Goal: Task Accomplishment & Management: Complete application form

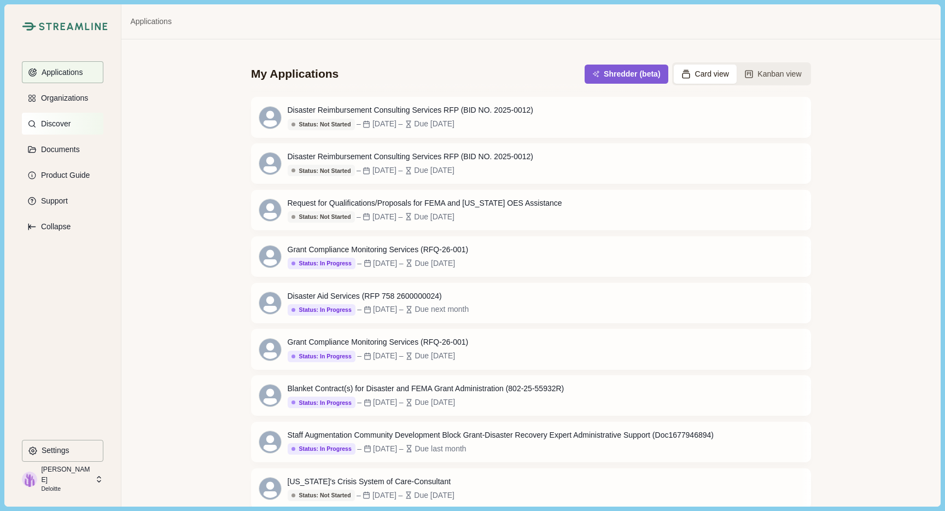
click at [53, 127] on p "Discover" at bounding box center [53, 123] width 33 height 9
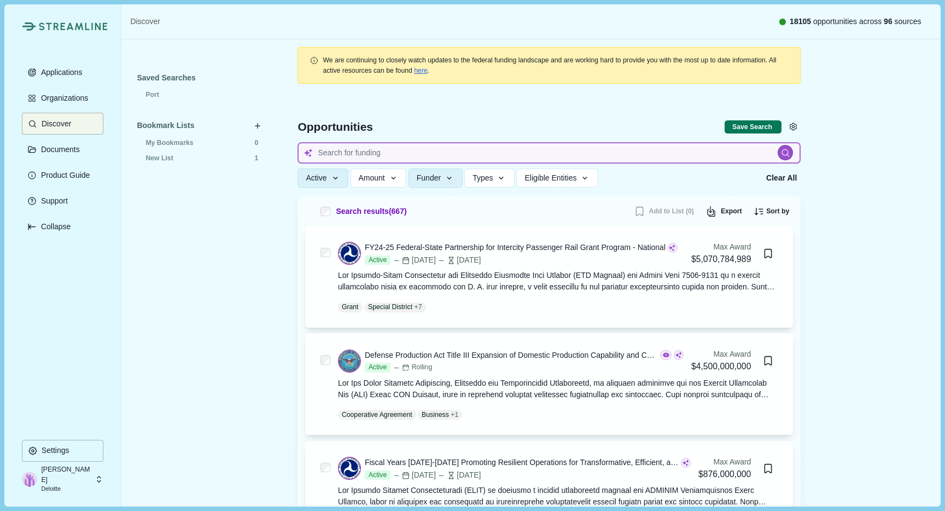
click at [334, 154] on input at bounding box center [549, 152] width 503 height 21
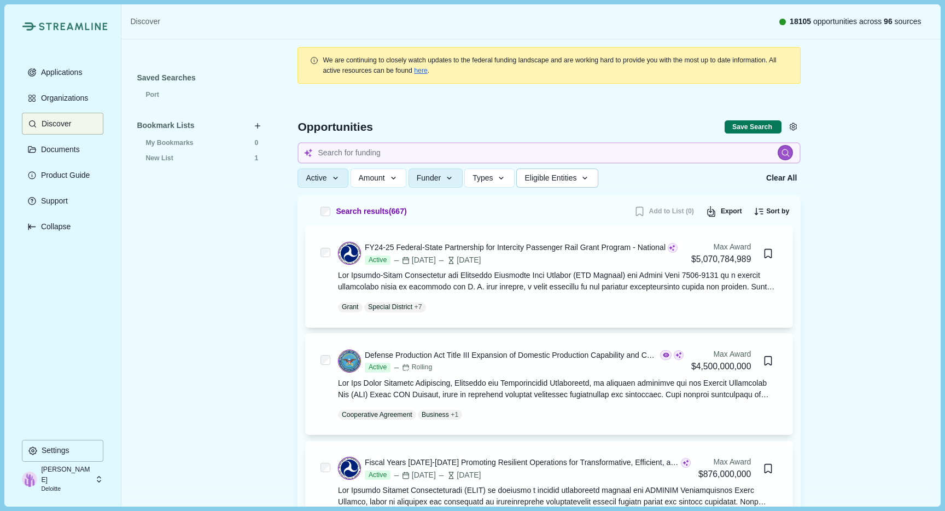
click at [577, 179] on span "Eligible Entities" at bounding box center [551, 177] width 52 height 9
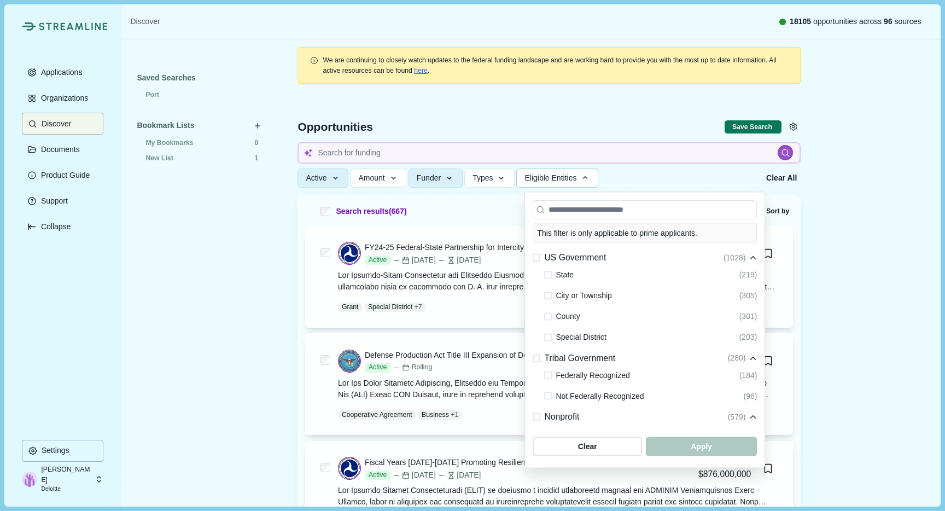
click at [550, 277] on span at bounding box center [548, 275] width 8 height 8
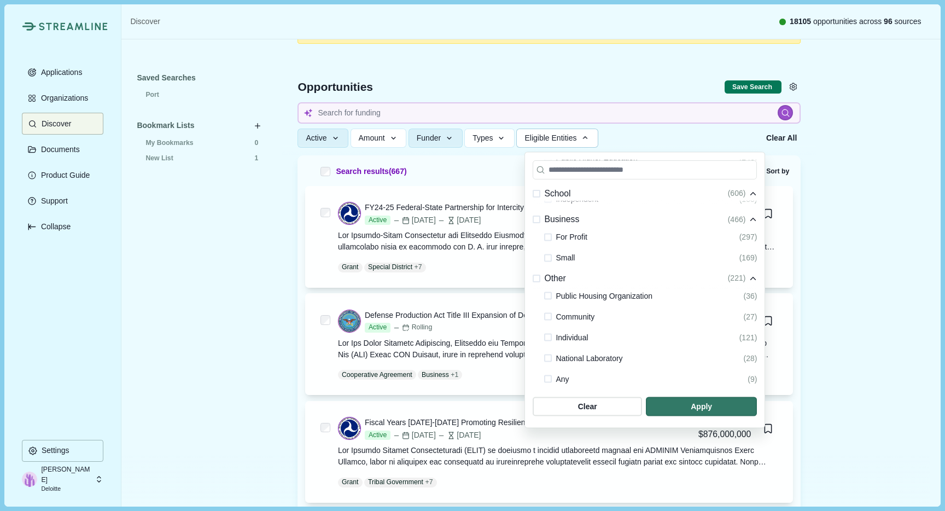
scroll to position [42, 0]
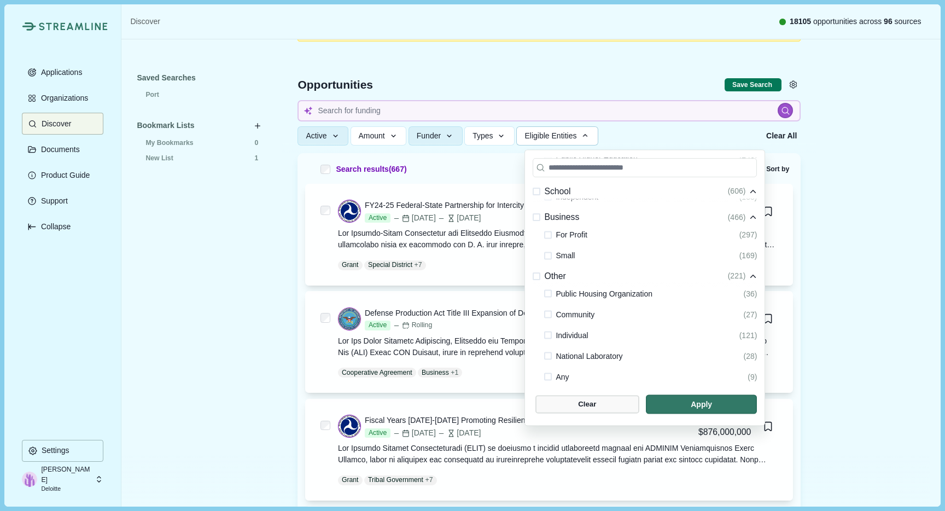
click at [599, 406] on span "button" at bounding box center [588, 404] width 104 height 18
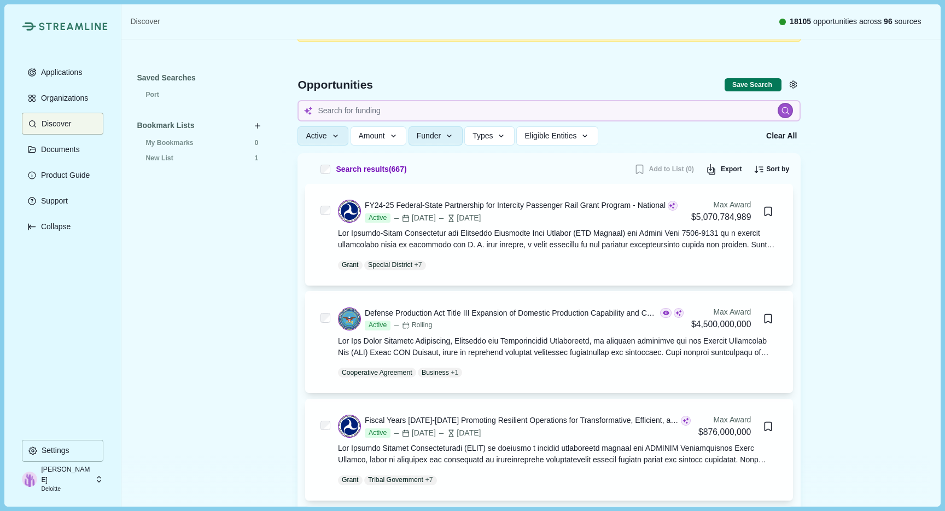
click at [228, 275] on div "Saved Searches Port Bookmark Lists My Bookmarks 0 New List 1" at bounding box center [202, 274] width 130 height 409
click at [502, 139] on button "Types" at bounding box center [489, 135] width 50 height 19
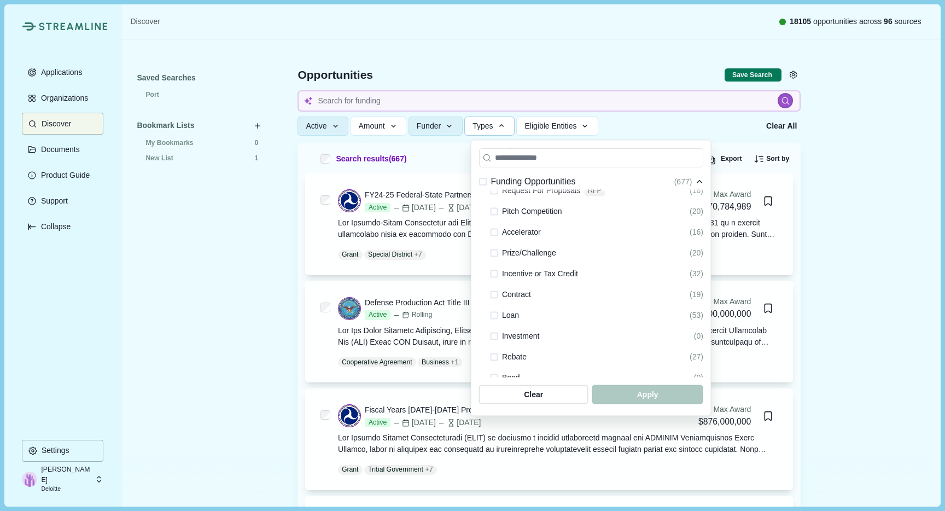
scroll to position [0, 0]
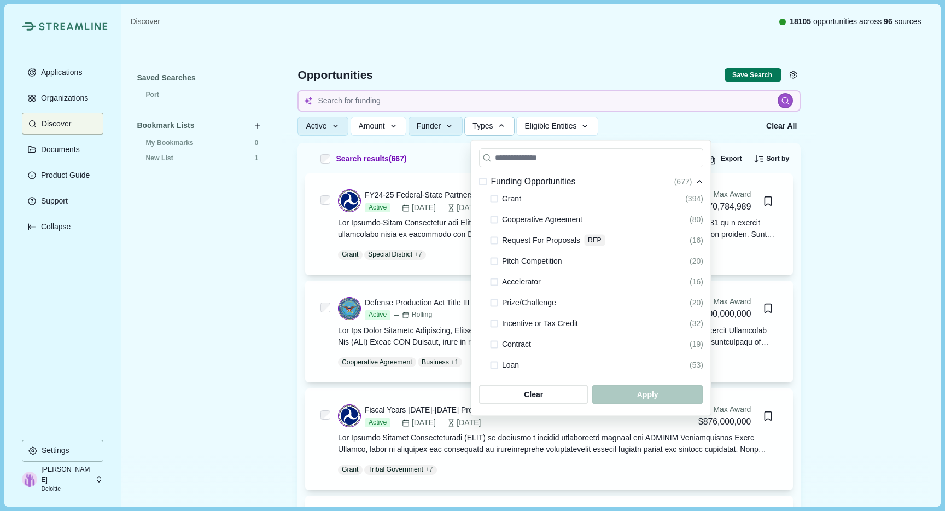
click at [495, 197] on span at bounding box center [495, 199] width 8 height 8
click at [496, 201] on icon at bounding box center [495, 198] width 6 height 5
click at [522, 392] on span "button" at bounding box center [534, 394] width 104 height 18
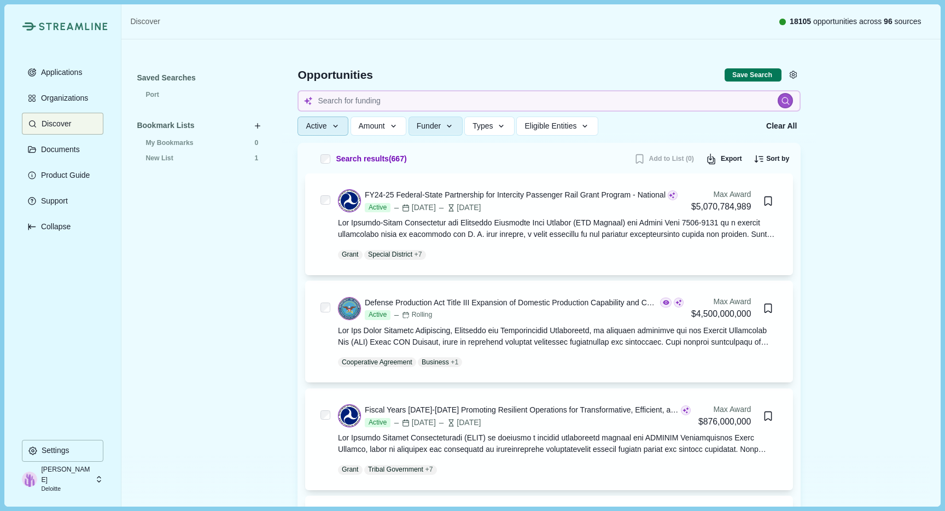
click at [332, 125] on button "Active" at bounding box center [323, 126] width 51 height 19
click at [526, 188] on div "FY24-25 Federal-State Partnership for Intercity Passenger Rail Grant Program - …" at bounding box center [549, 224] width 488 height 102
click at [155, 88] on div "Port" at bounding box center [202, 95] width 130 height 15
type input "Port"
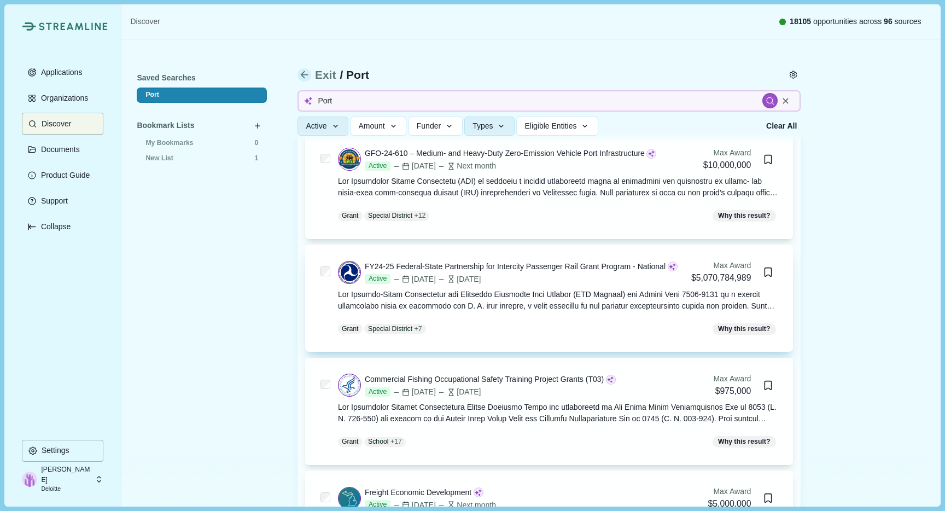
scroll to position [277, 0]
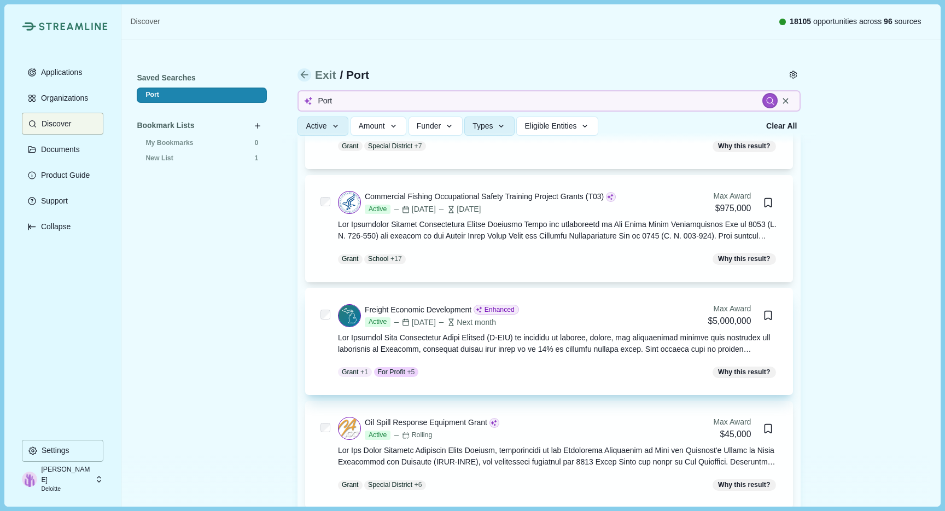
click at [444, 311] on div "Freight Economic Development" at bounding box center [418, 309] width 107 height 11
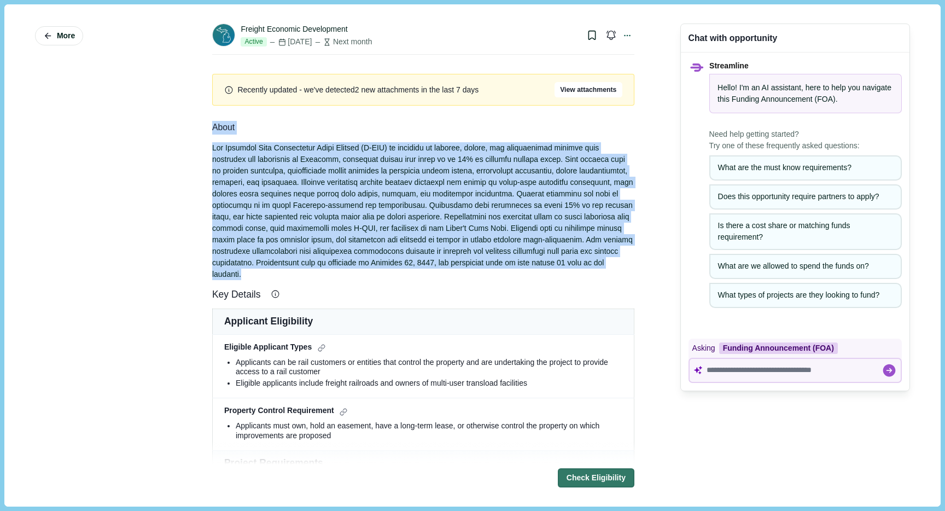
drag, startPoint x: 373, startPoint y: 274, endPoint x: 213, endPoint y: 131, distance: 213.9
click at [213, 131] on div "About" at bounding box center [423, 200] width 422 height 159
click at [266, 209] on div at bounding box center [423, 211] width 422 height 138
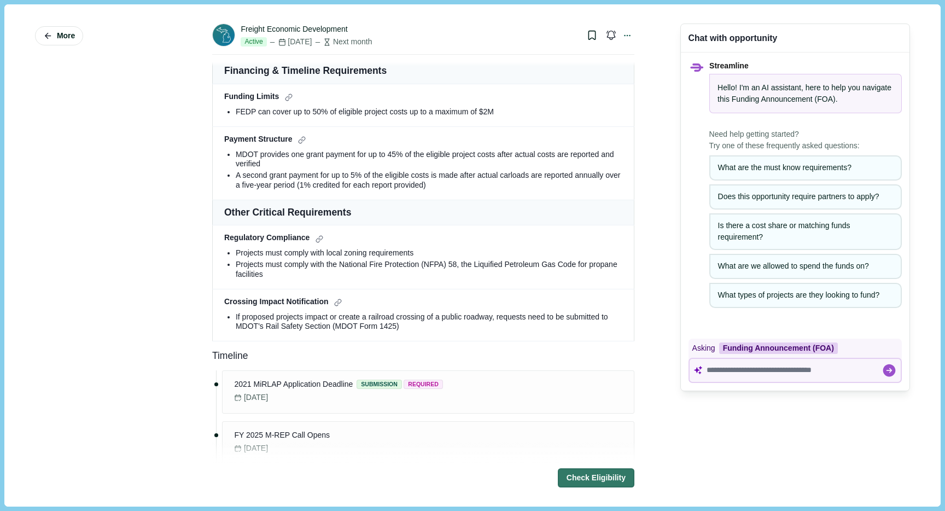
scroll to position [593, 0]
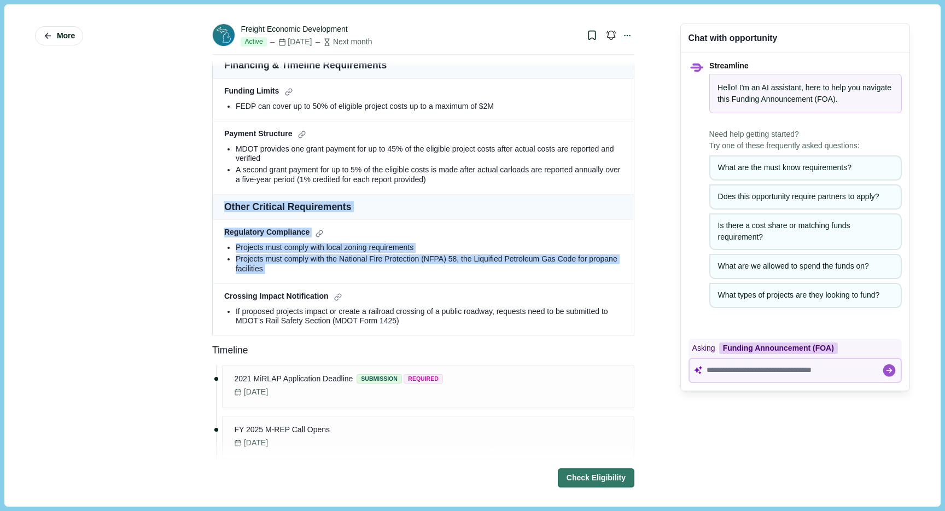
drag, startPoint x: 223, startPoint y: 206, endPoint x: 309, endPoint y: 289, distance: 119.5
click at [309, 289] on tbody "Applicant Eligibility Eligible Applicant Types Applicants can be rail customers…" at bounding box center [423, 26] width 422 height 620
click at [343, 283] on td "Crossing Impact Notification If proposed projects impact or create a railroad c…" at bounding box center [423, 309] width 422 height 53
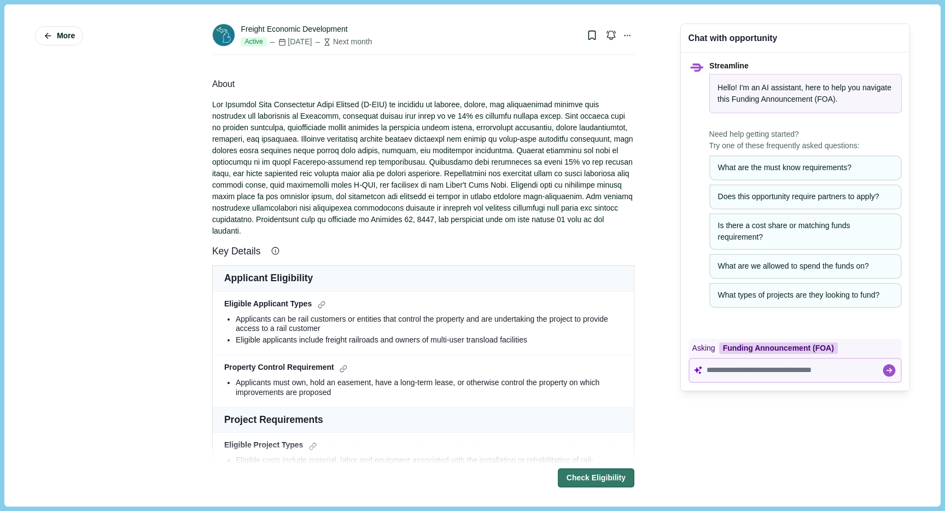
scroll to position [0, 0]
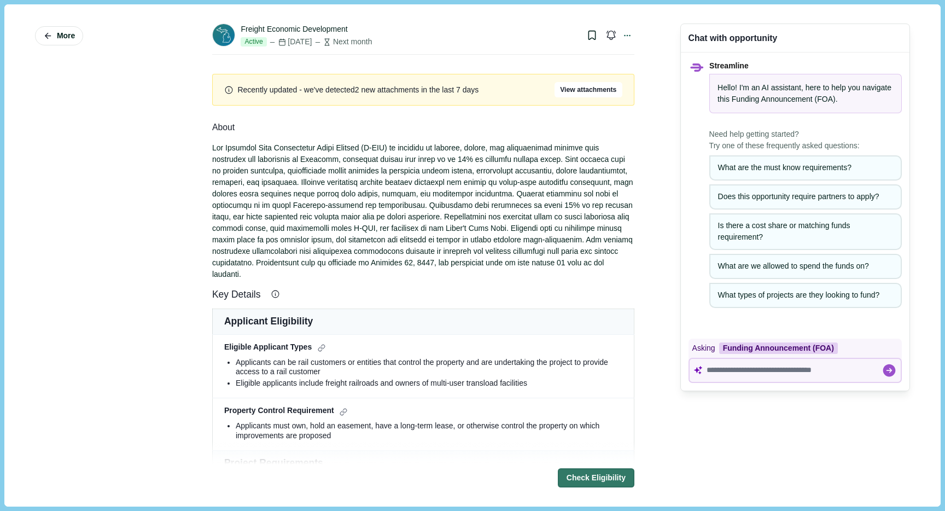
click at [185, 203] on div "More Freight Economic Development Active Nov 17, 2025 Next month Email Notifica…" at bounding box center [472, 255] width 921 height 486
click at [57, 34] on span "More" at bounding box center [66, 35] width 18 height 9
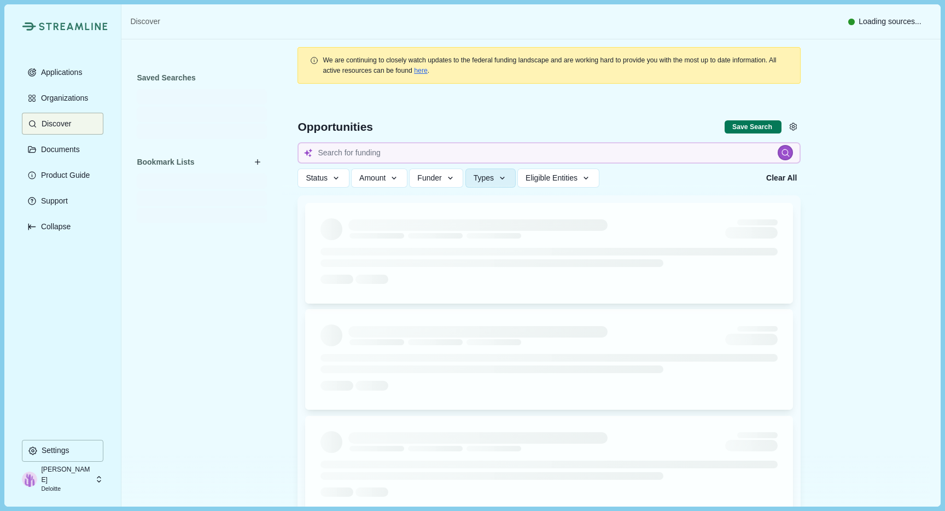
type input "Port"
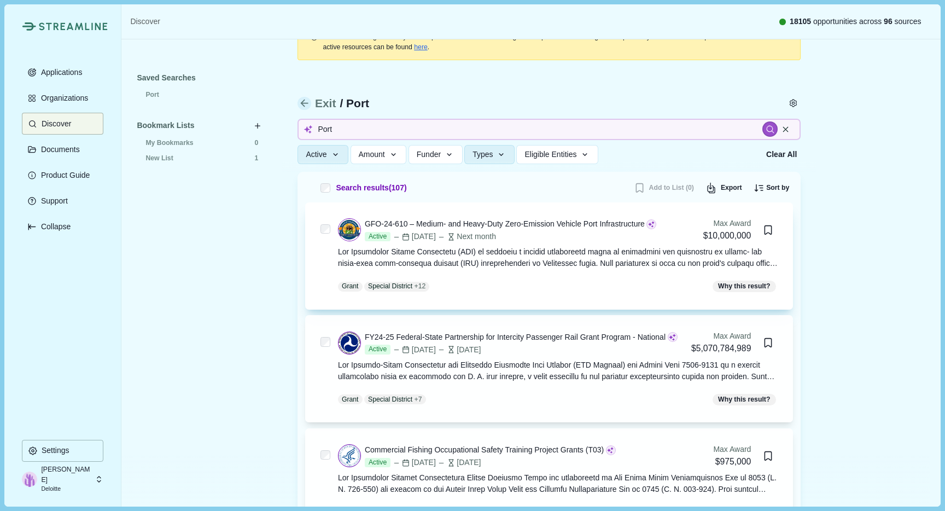
scroll to position [42, 0]
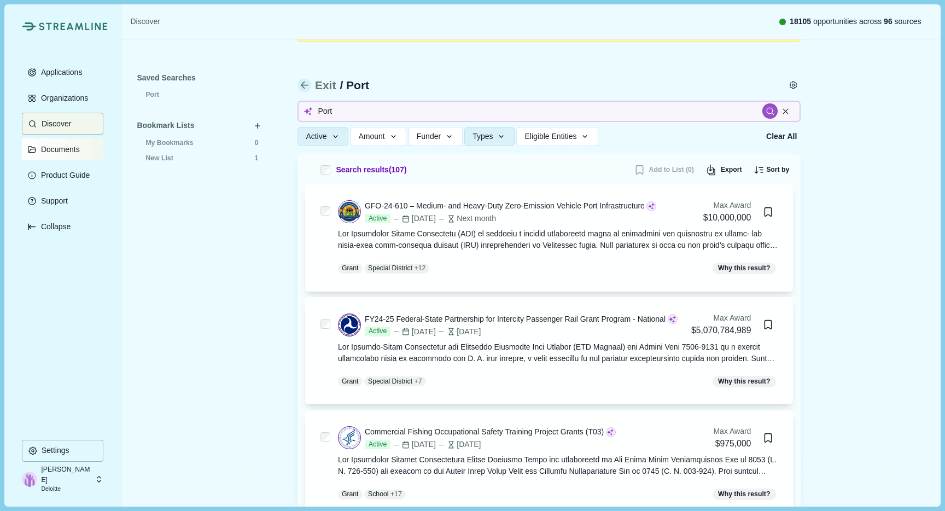
click at [69, 149] on p "Documents" at bounding box center [58, 149] width 43 height 9
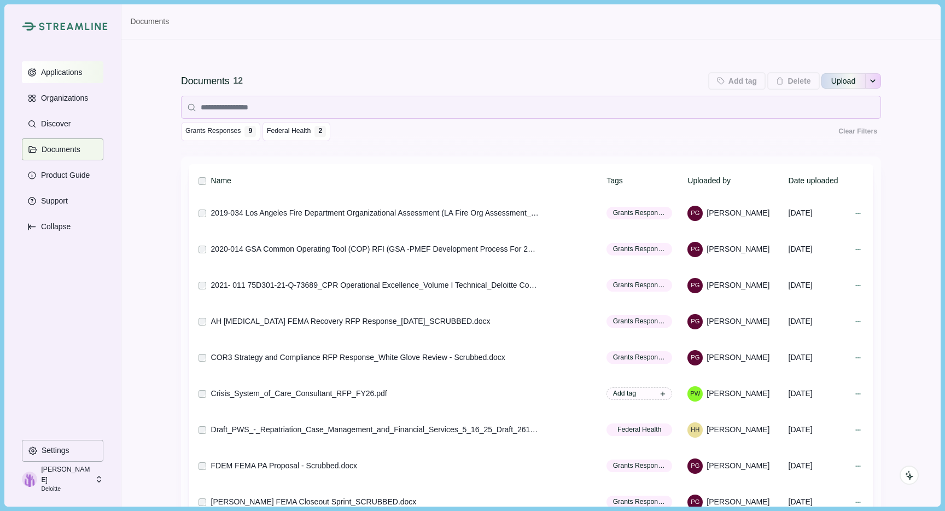
click at [58, 73] on p "Applications" at bounding box center [59, 72] width 45 height 9
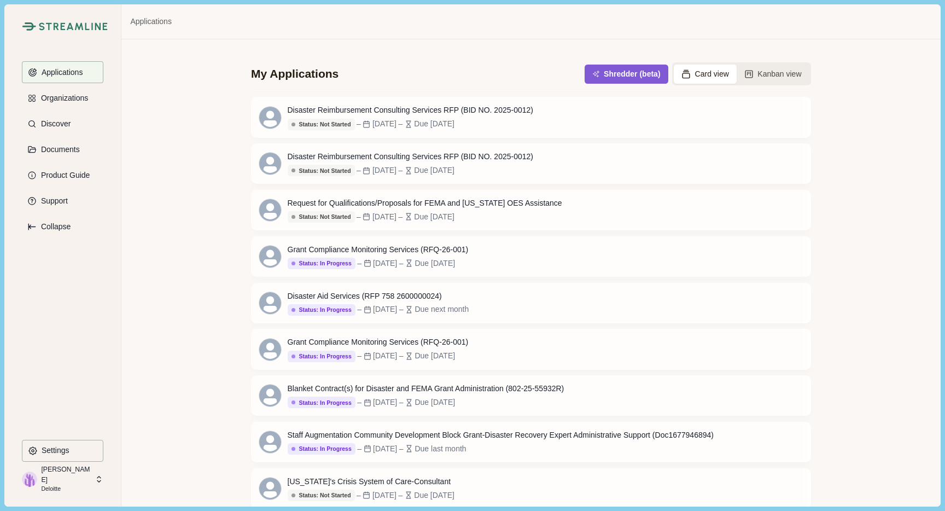
click at [56, 476] on p "Cammerzell, Helen" at bounding box center [66, 474] width 50 height 20
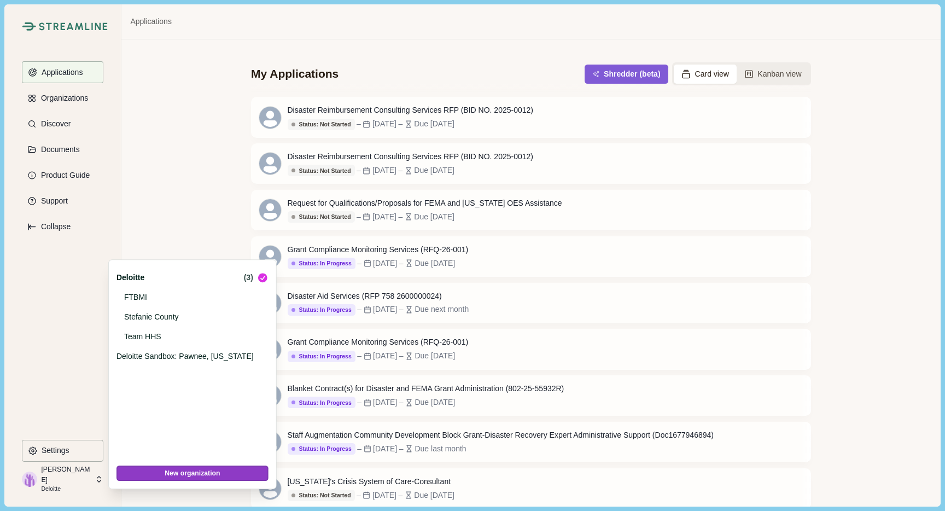
click at [130, 209] on div "My Applications Shredder (beta) Card view Kanban view Disaster Reimbursement Co…" at bounding box center [530, 272] width 819 height 467
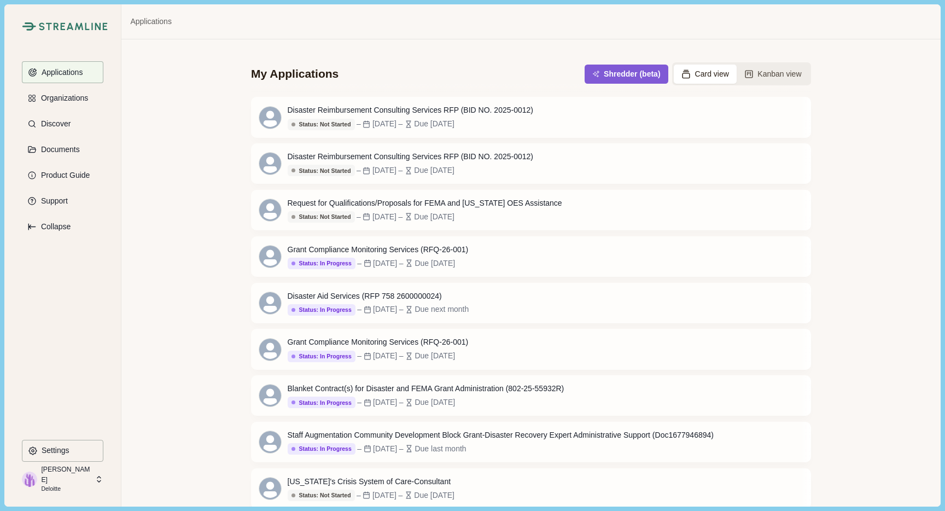
scroll to position [191, 0]
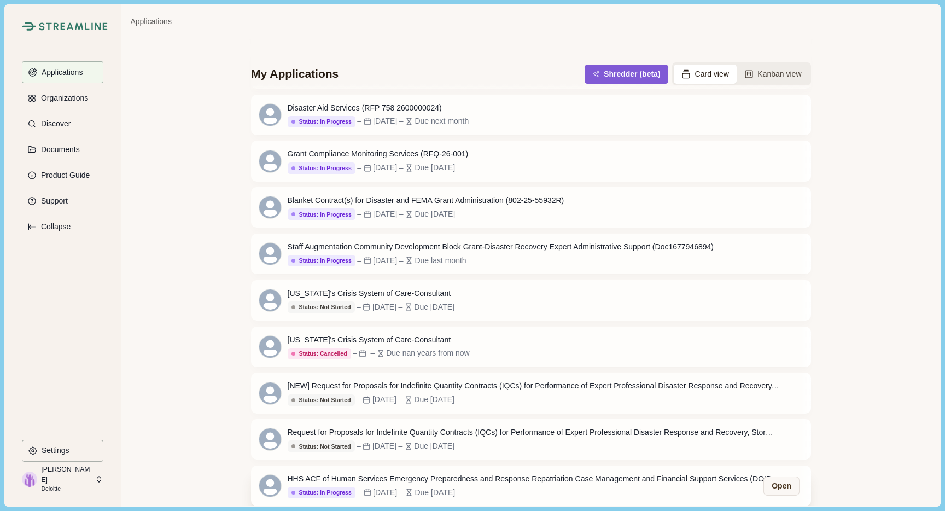
click at [398, 479] on div "HHS ACF of Human Services Emergency Preparedness and Response Repatriation Case…" at bounding box center [534, 478] width 492 height 11
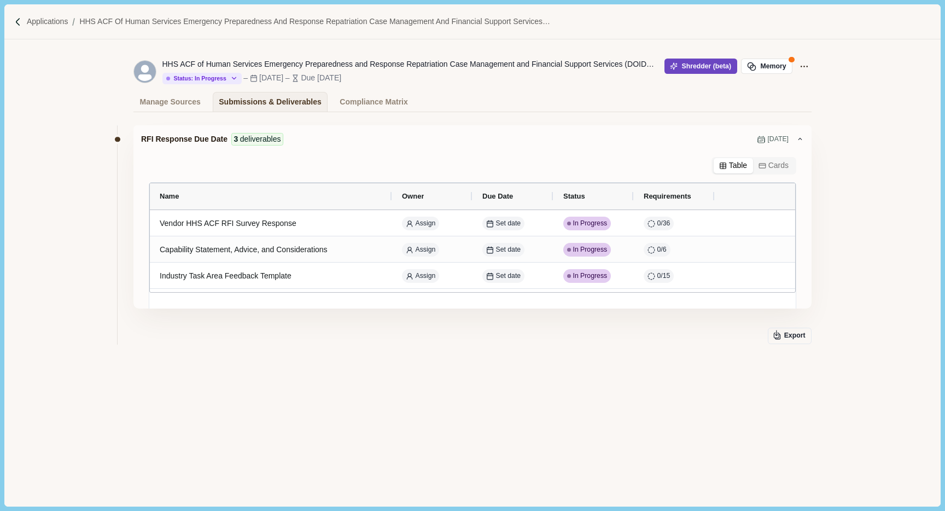
click at [691, 67] on button "Shredder (beta)" at bounding box center [701, 66] width 73 height 15
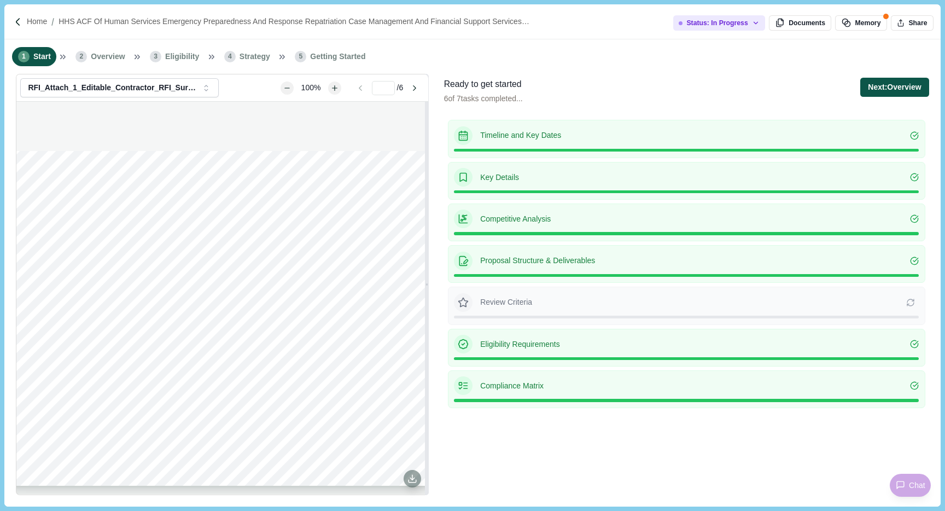
click at [894, 84] on button "Next: Overview" at bounding box center [894, 87] width 68 height 19
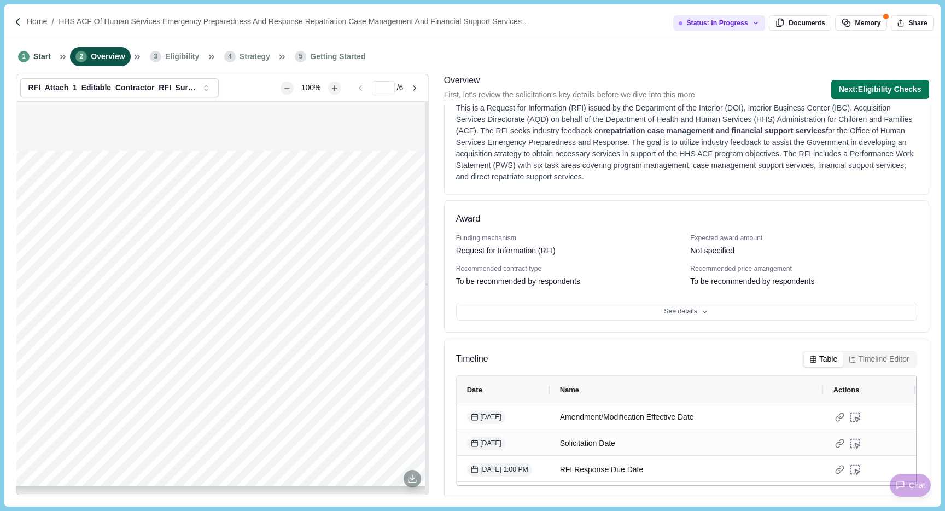
scroll to position [55, 0]
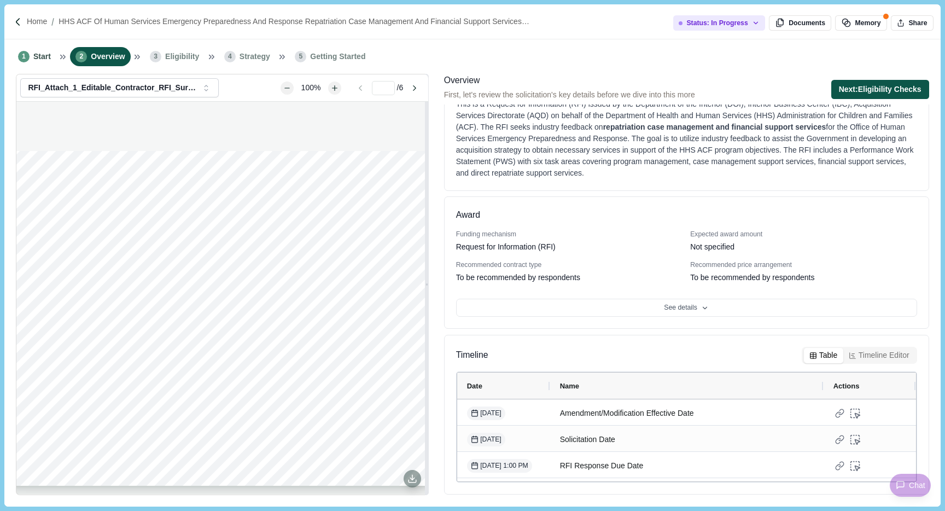
click at [859, 91] on button "Next: Eligibility Checks" at bounding box center [880, 89] width 98 height 19
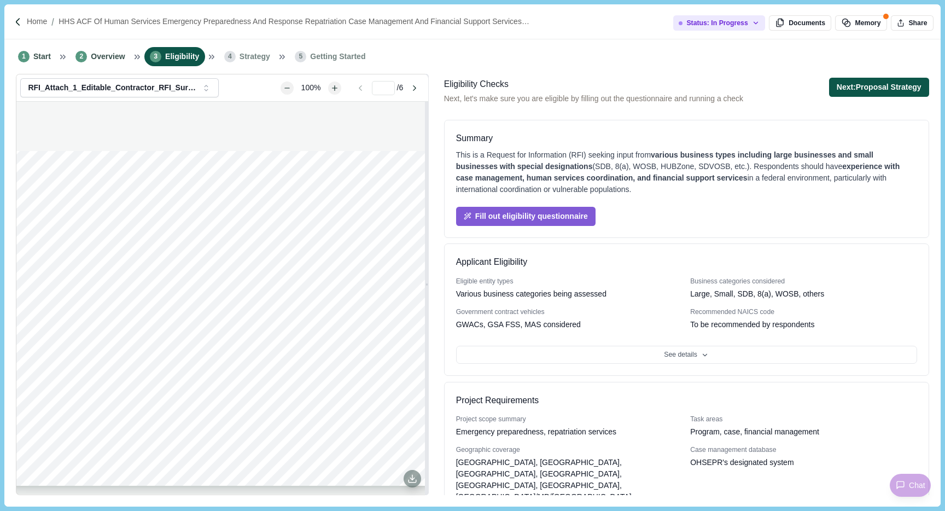
click at [875, 83] on button "Next: Proposal Strategy" at bounding box center [879, 87] width 100 height 19
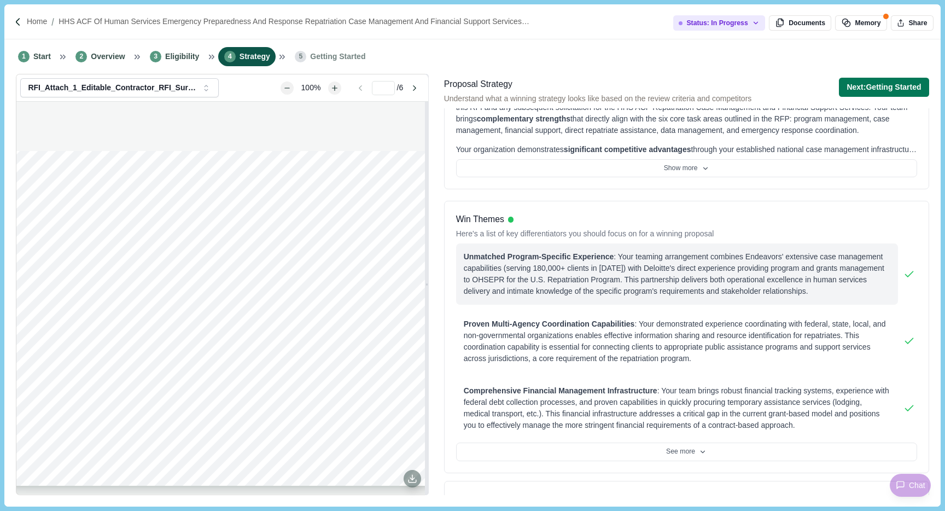
scroll to position [55, 0]
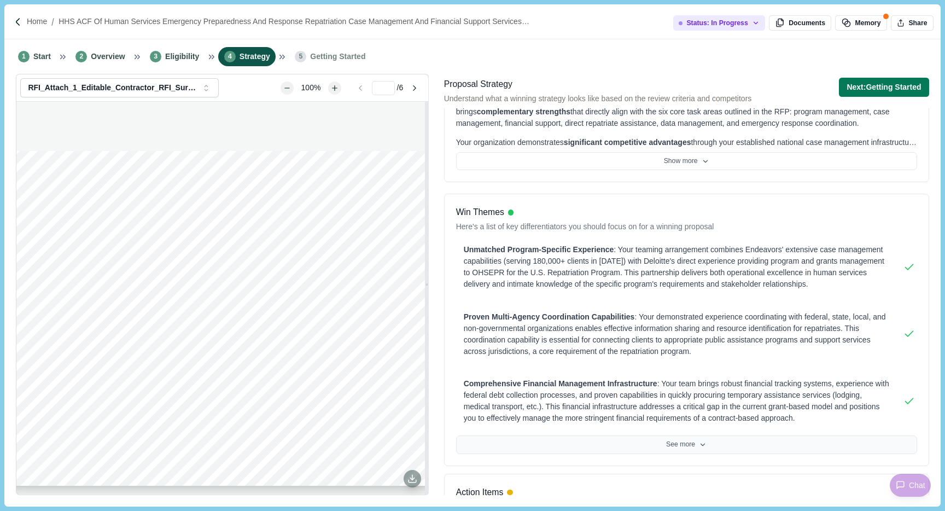
click at [689, 440] on button "See more" at bounding box center [686, 444] width 461 height 19
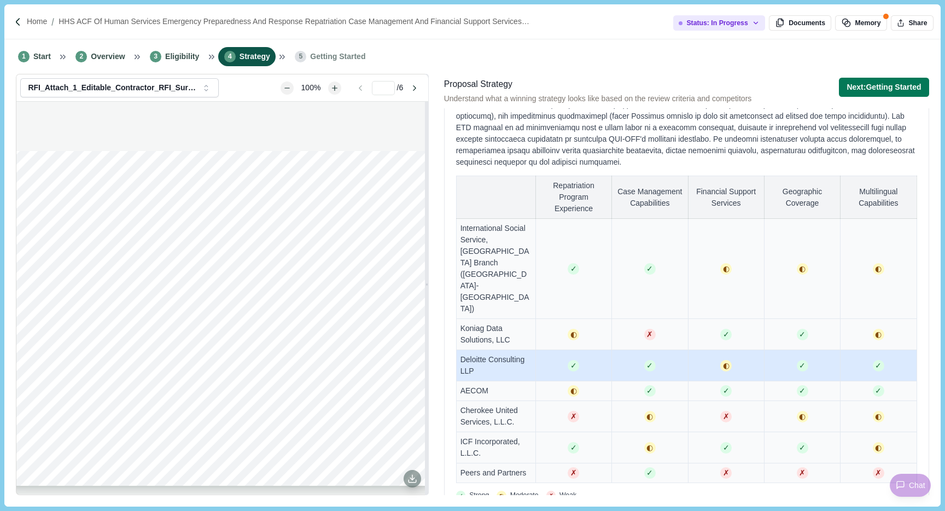
scroll to position [875, 0]
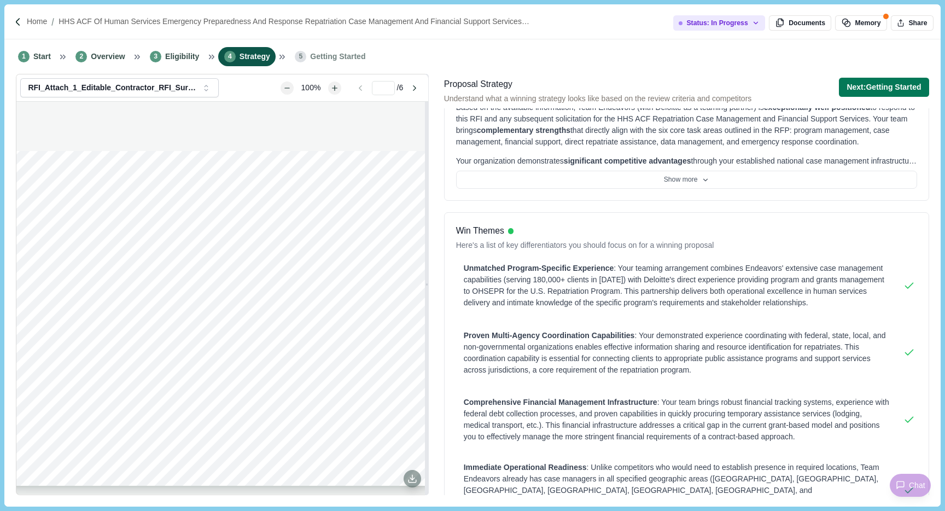
scroll to position [0, 0]
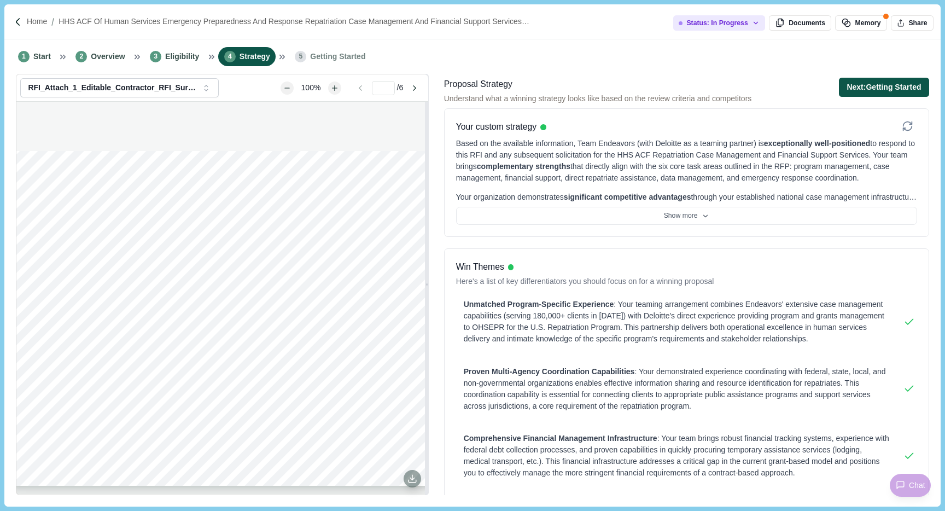
click at [867, 89] on button "Next: Getting Started" at bounding box center [884, 87] width 90 height 19
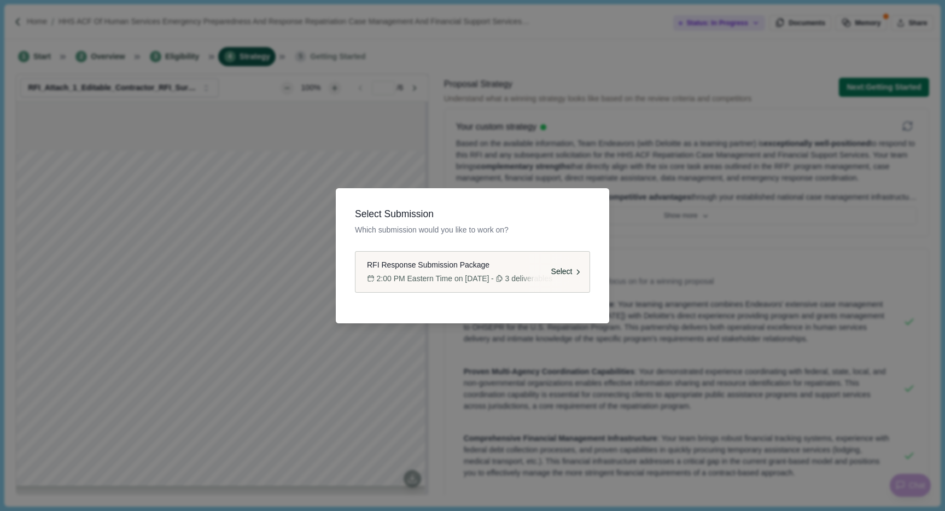
click at [440, 269] on span "RFI Response Submission Package" at bounding box center [428, 264] width 123 height 11
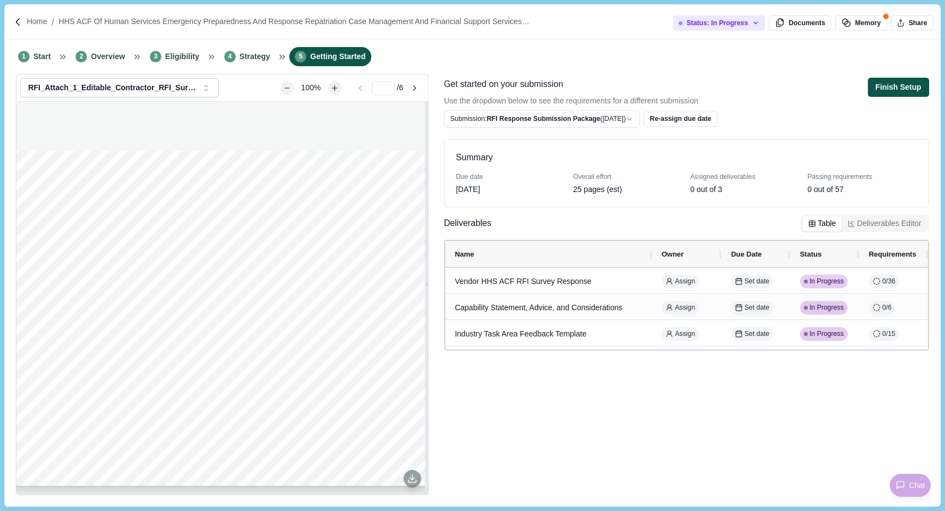
click at [883, 87] on button "Finish Setup" at bounding box center [898, 87] width 61 height 19
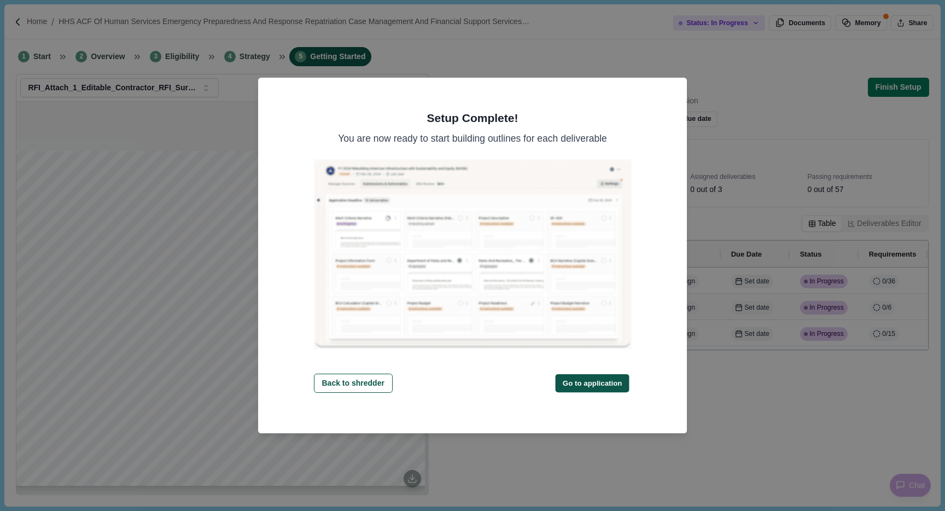
click at [581, 383] on button "Go to application" at bounding box center [593, 383] width 74 height 18
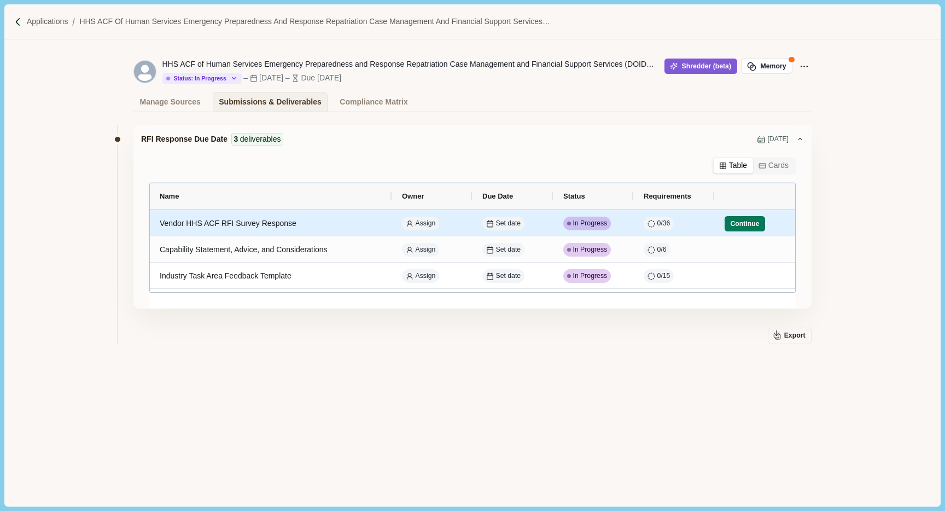
click at [189, 226] on div "Vendor HHS ACF RFI Survey Response" at bounding box center [271, 223] width 223 height 21
select select "********"
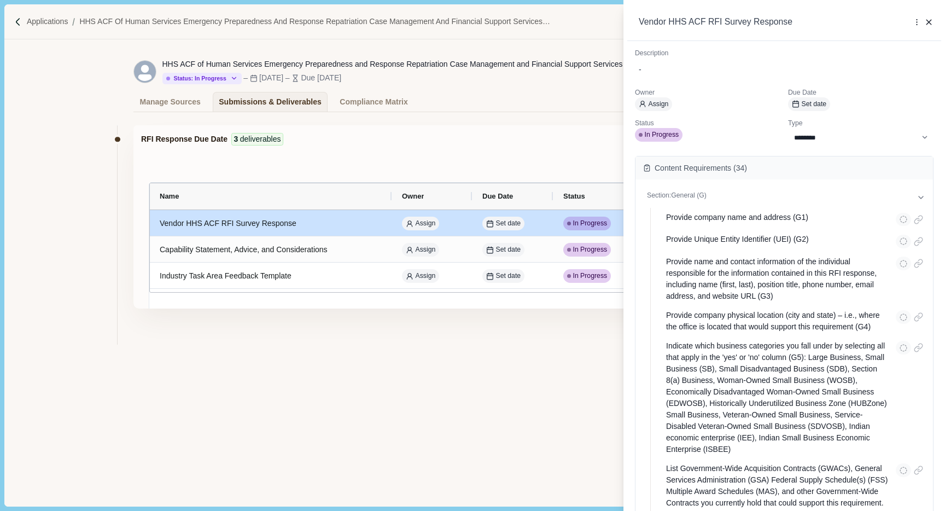
click at [451, 391] on div "**********" at bounding box center [472, 255] width 945 height 511
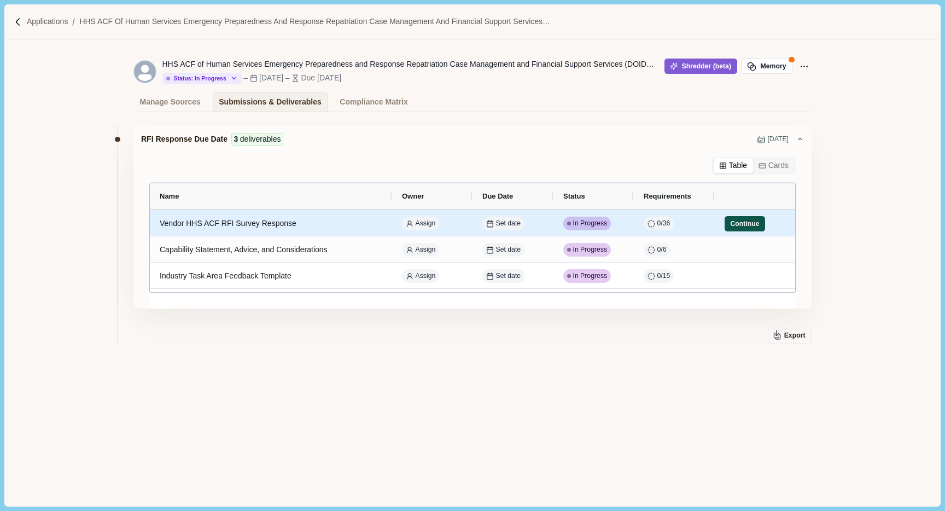
click at [743, 224] on button "Continue" at bounding box center [745, 223] width 40 height 15
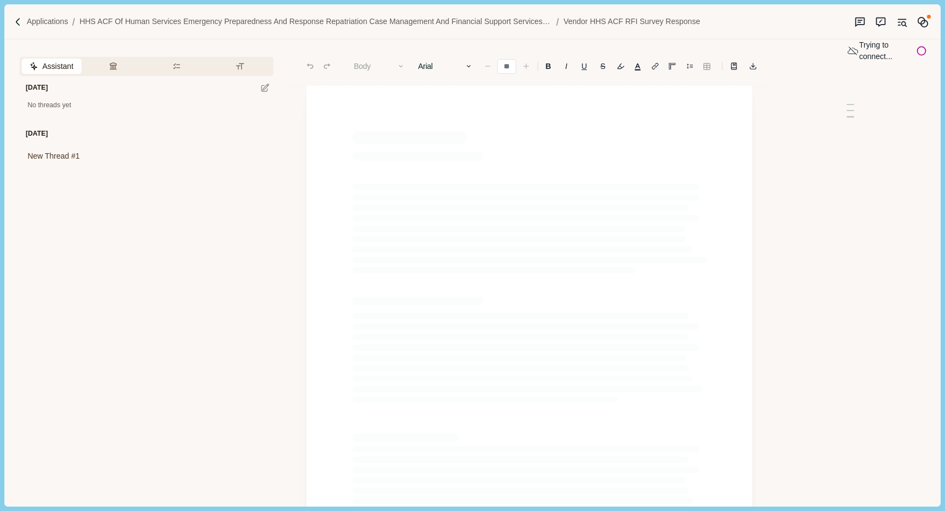
type input "**"
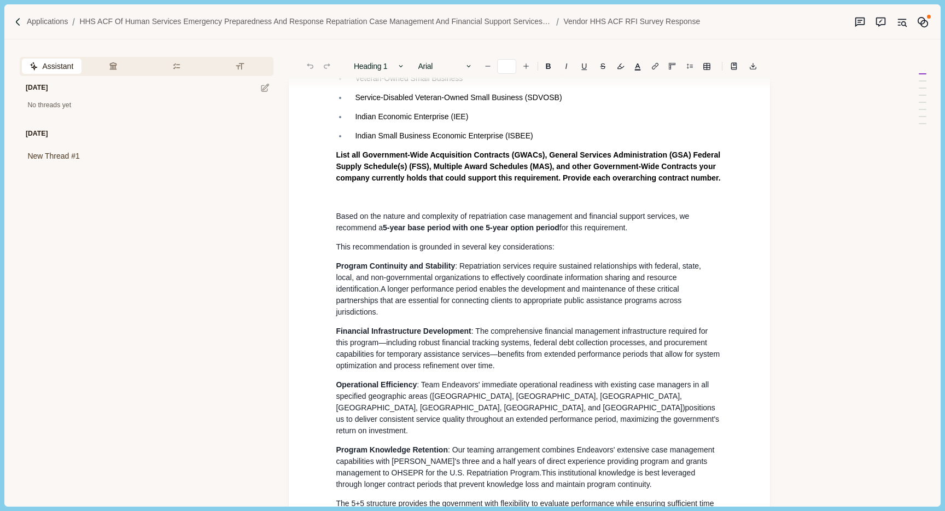
scroll to position [585, 0]
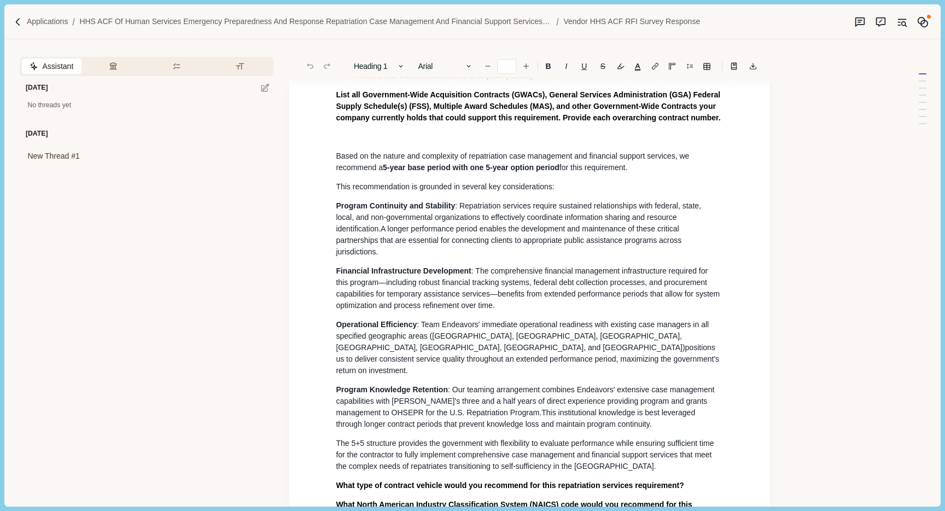
click at [384, 329] on span "Operational Efficiency" at bounding box center [376, 324] width 81 height 9
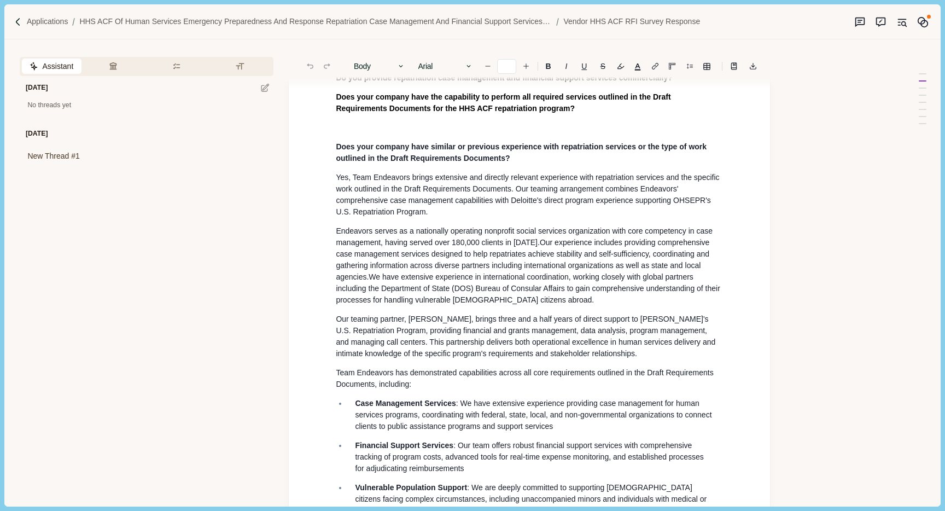
scroll to position [1360, 0]
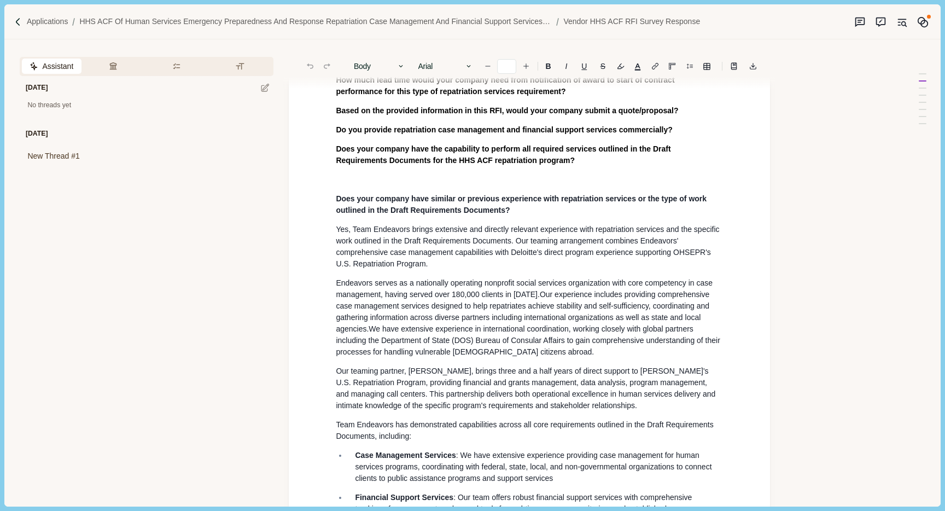
click at [386, 214] on span "Does your company have similar or previous experience with repatriation service…" at bounding box center [522, 204] width 373 height 20
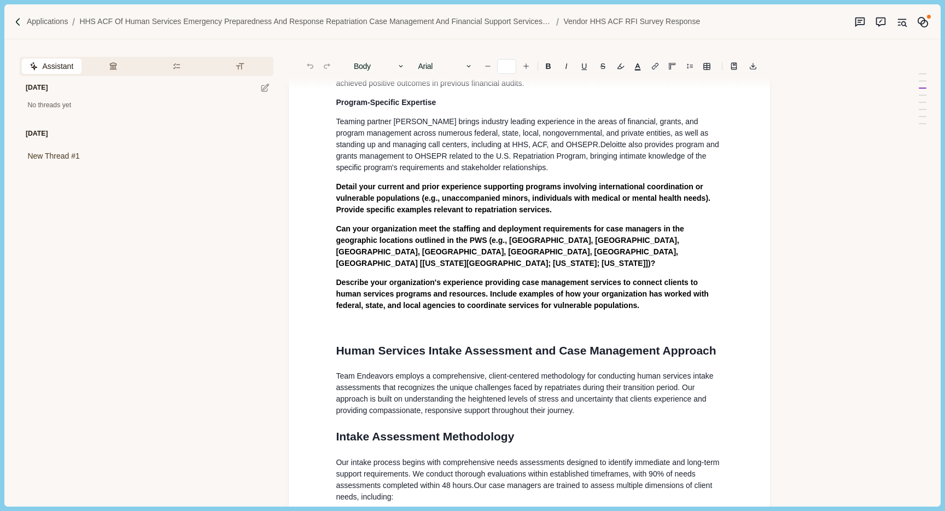
scroll to position [2560, 0]
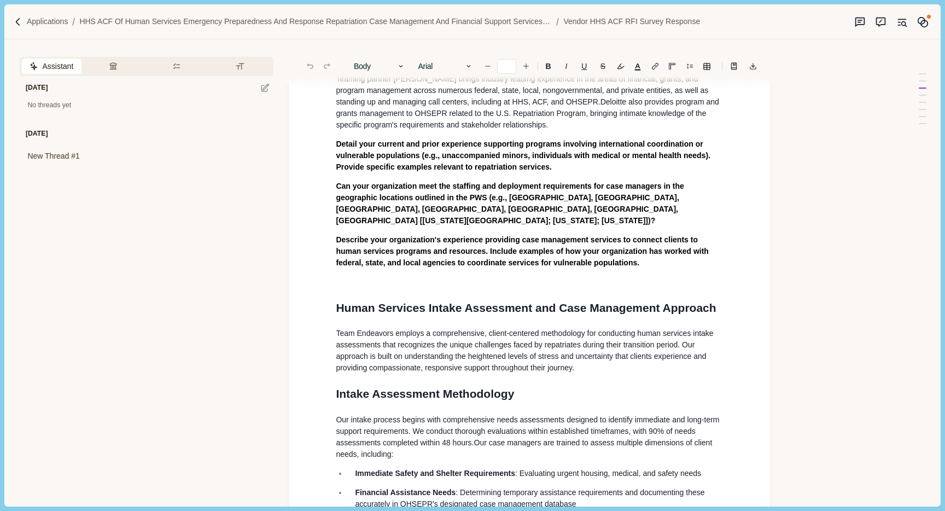
click at [375, 171] on span "Detail your current and prior experience supporting programs involving internat…" at bounding box center [524, 155] width 376 height 32
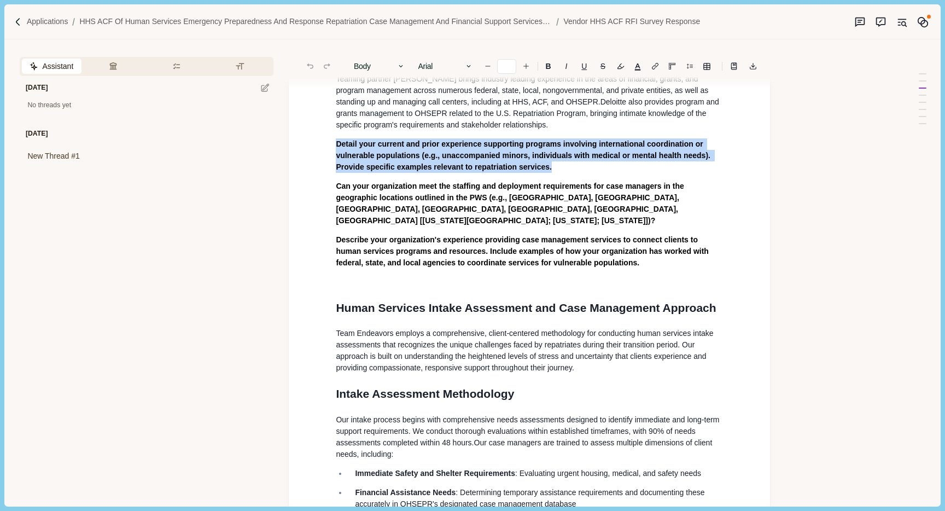
click at [375, 171] on span "Detail your current and prior experience supporting programs involving internat…" at bounding box center [524, 155] width 376 height 32
click at [570, 210] on button "Answer" at bounding box center [560, 208] width 53 height 15
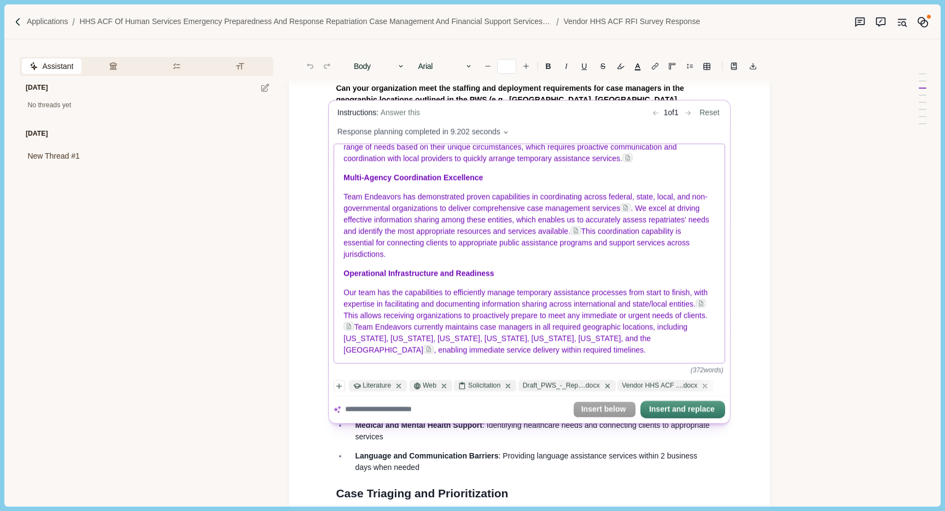
scroll to position [2654, 0]
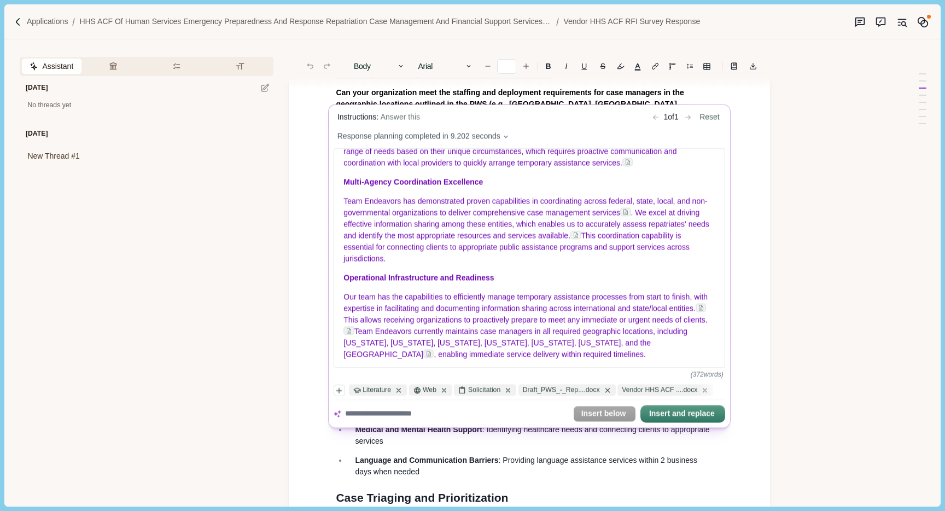
click at [365, 417] on textarea at bounding box center [457, 413] width 224 height 11
click at [402, 417] on textarea at bounding box center [457, 413] width 224 height 11
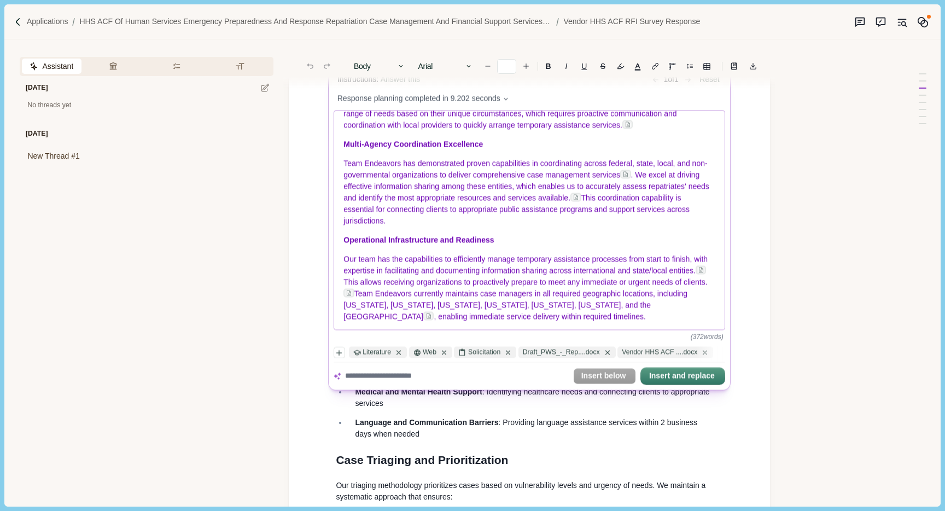
scroll to position [2691, 0]
click at [676, 378] on button "Insert and replace" at bounding box center [683, 376] width 83 height 15
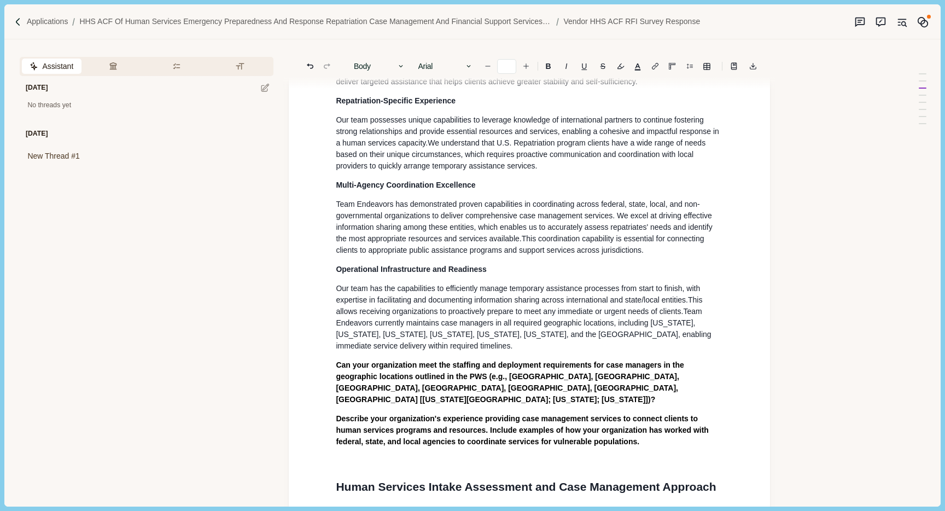
scroll to position [2796, 0]
